Goal: Browse casually: Explore the website without a specific task or goal

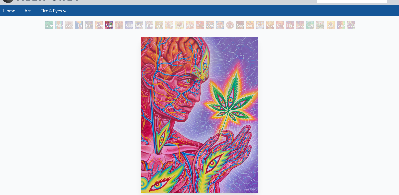
scroll to position [6, 0]
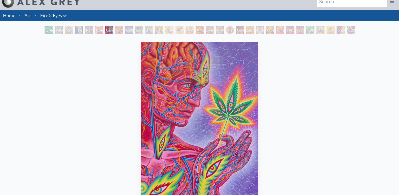
click at [46, 30] on div "Green Hand" at bounding box center [49, 30] width 8 height 8
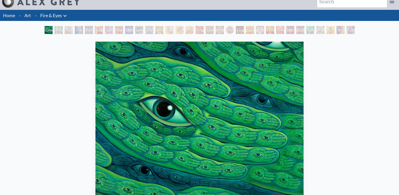
click at [67, 31] on div "Study for the Great Turn" at bounding box center [69, 30] width 8 height 8
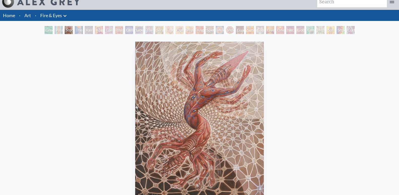
click at [96, 33] on div "Aperture" at bounding box center [99, 30] width 8 height 8
